Goal: Task Accomplishment & Management: Manage account settings

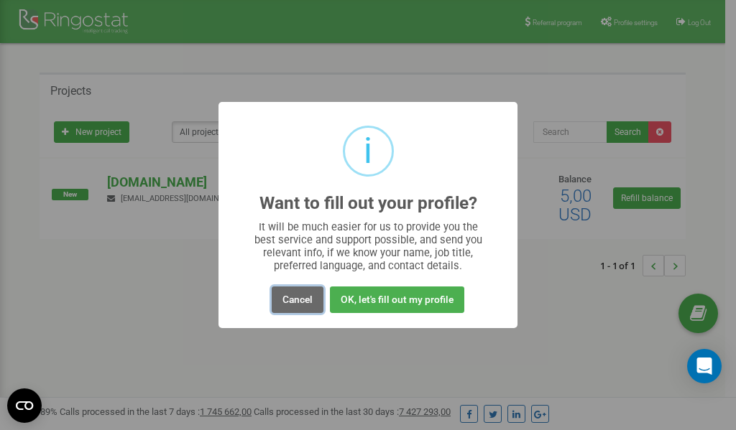
click at [296, 302] on button "Cancel" at bounding box center [298, 300] width 52 height 27
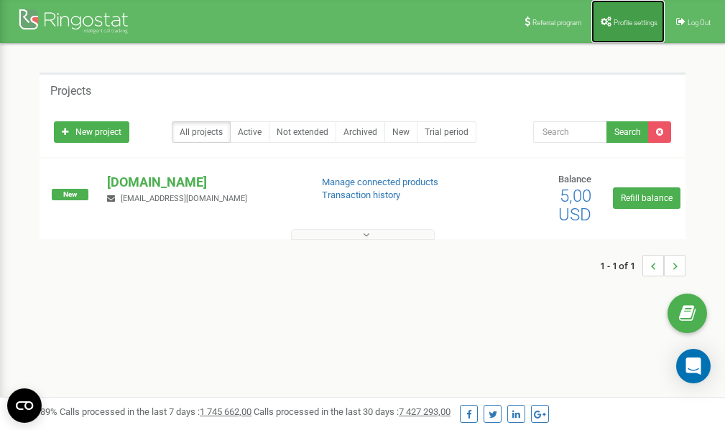
click at [624, 23] on span "Profile settings" at bounding box center [636, 23] width 44 height 8
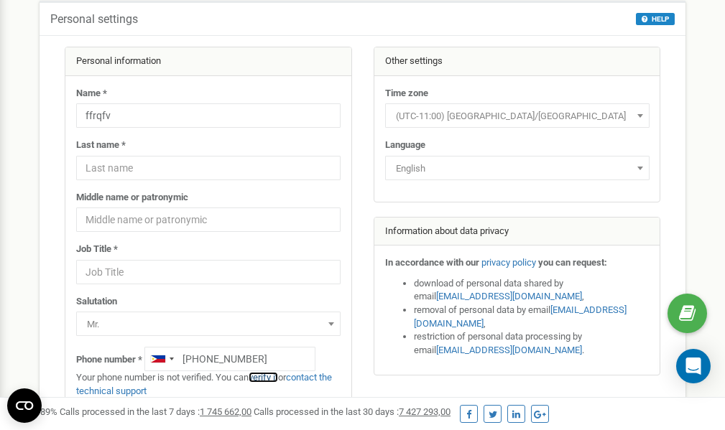
click at [268, 377] on link "verify it" at bounding box center [263, 377] width 29 height 11
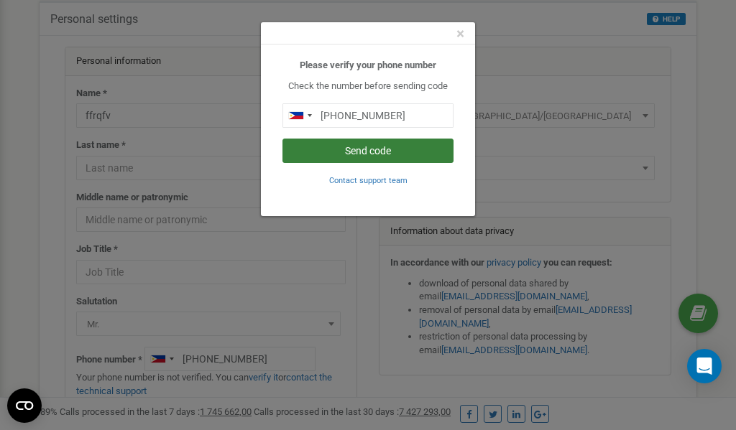
click at [378, 148] on button "Send code" at bounding box center [367, 151] width 171 height 24
